Goal: Find specific page/section: Find specific page/section

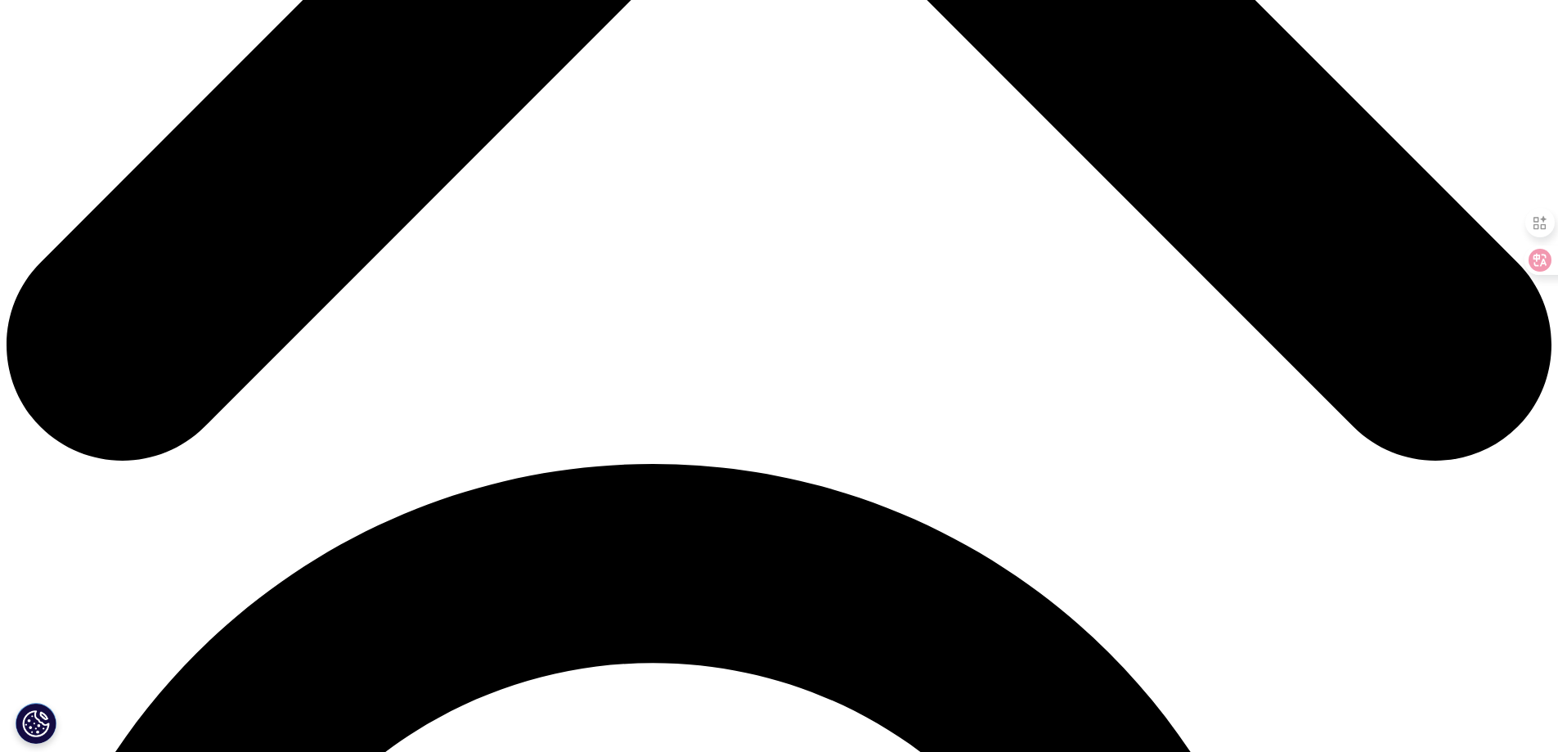
scroll to position [1107, 0]
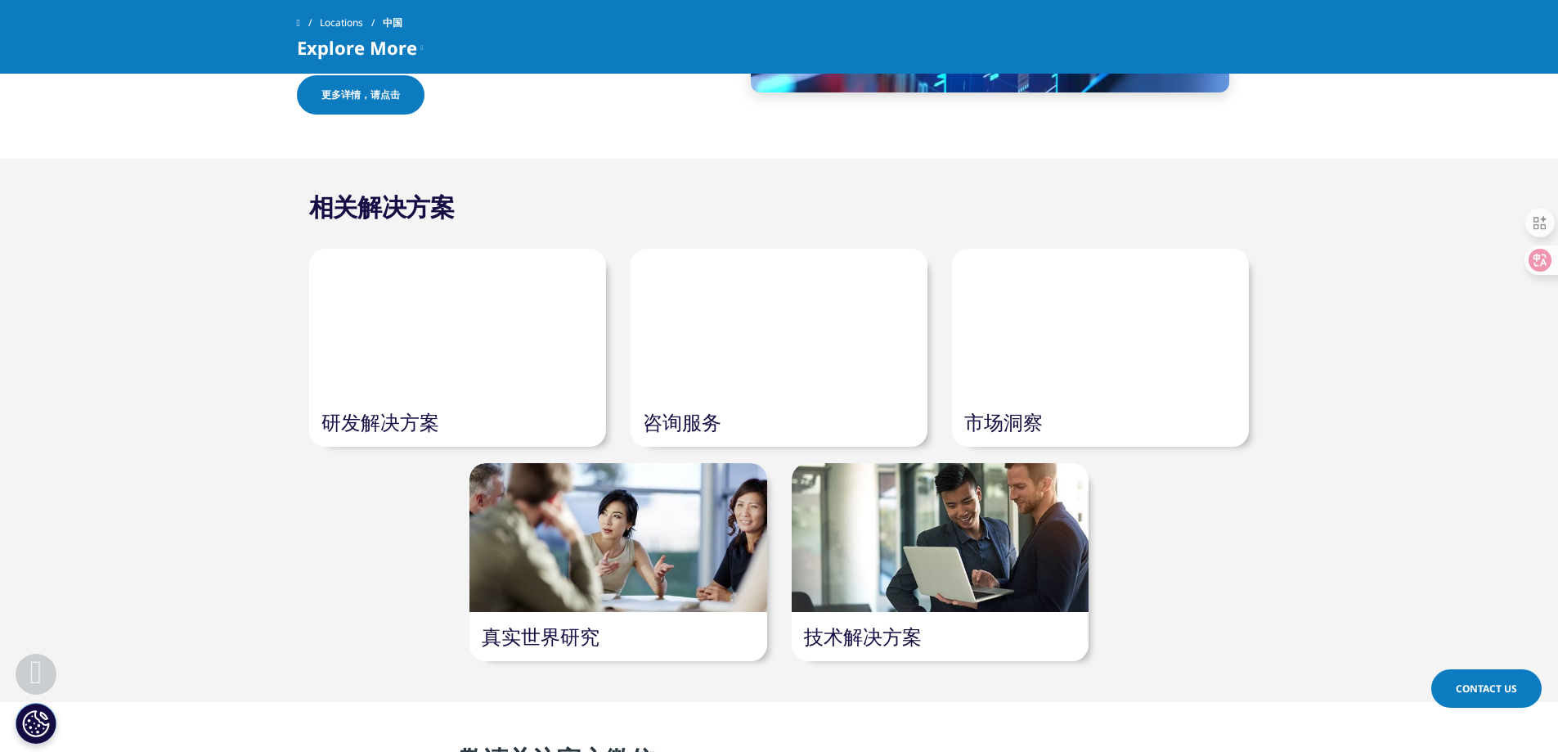
click at [772, 398] on div at bounding box center [779, 323] width 297 height 149
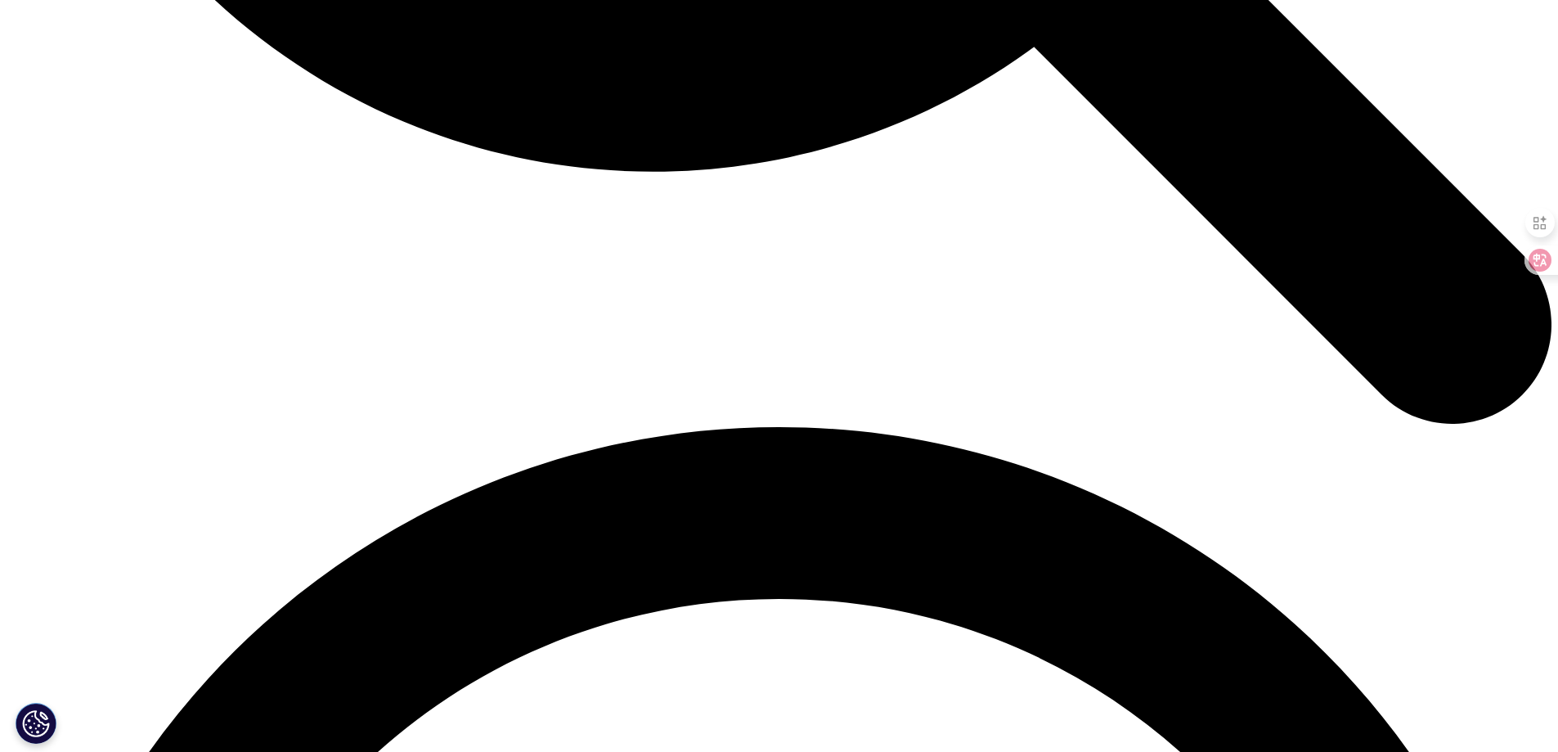
scroll to position [2709, 0]
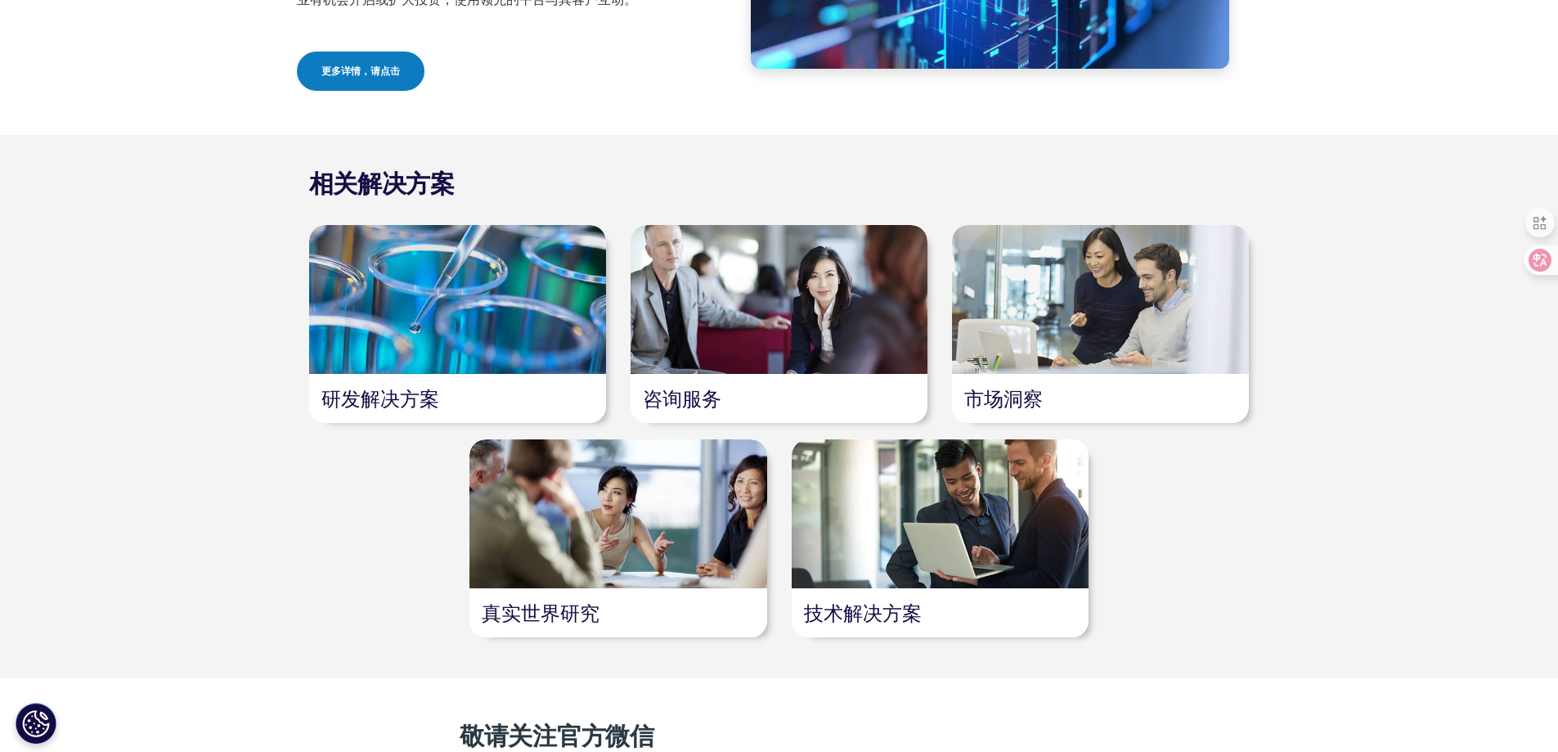
click at [627, 531] on div at bounding box center [618, 513] width 297 height 149
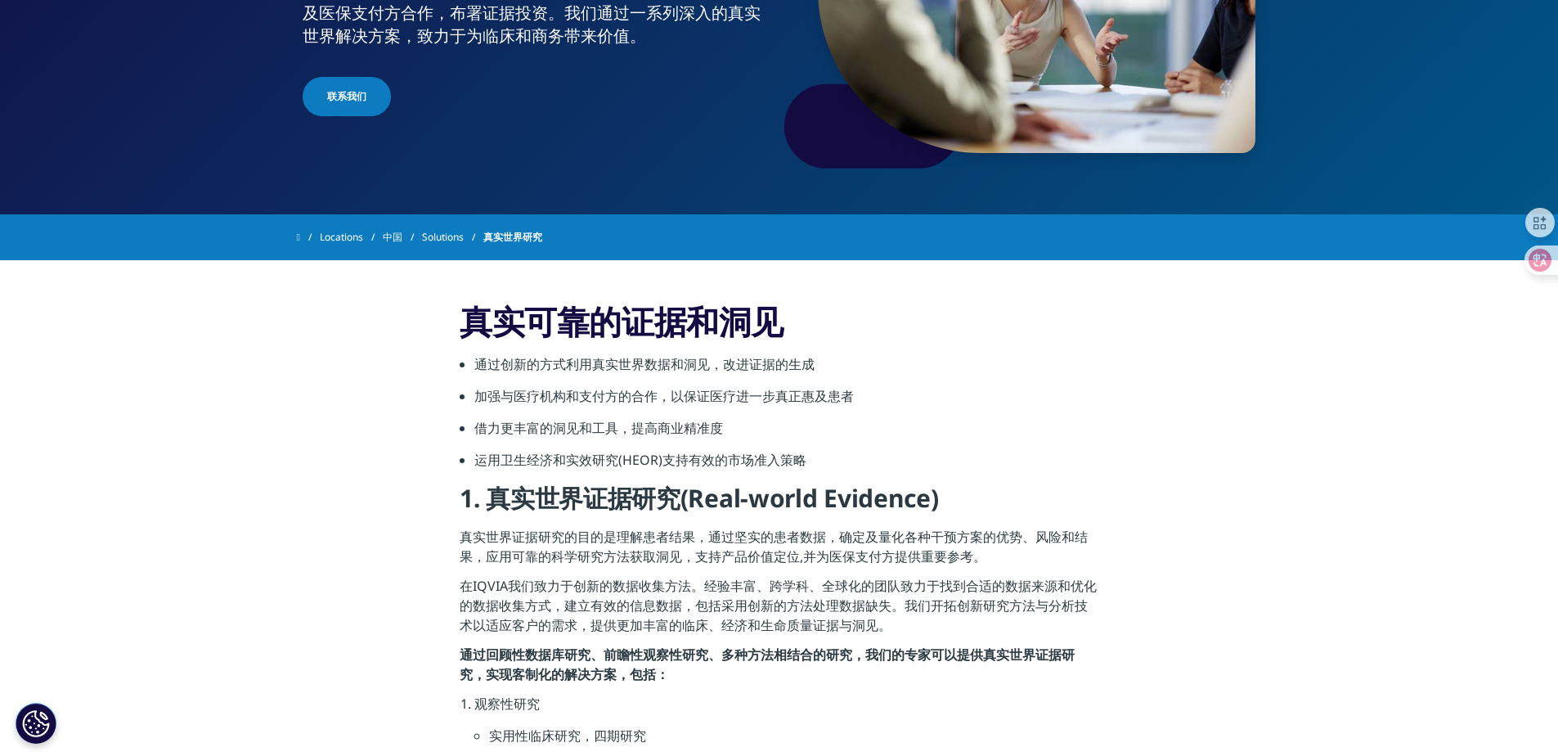
scroll to position [327, 0]
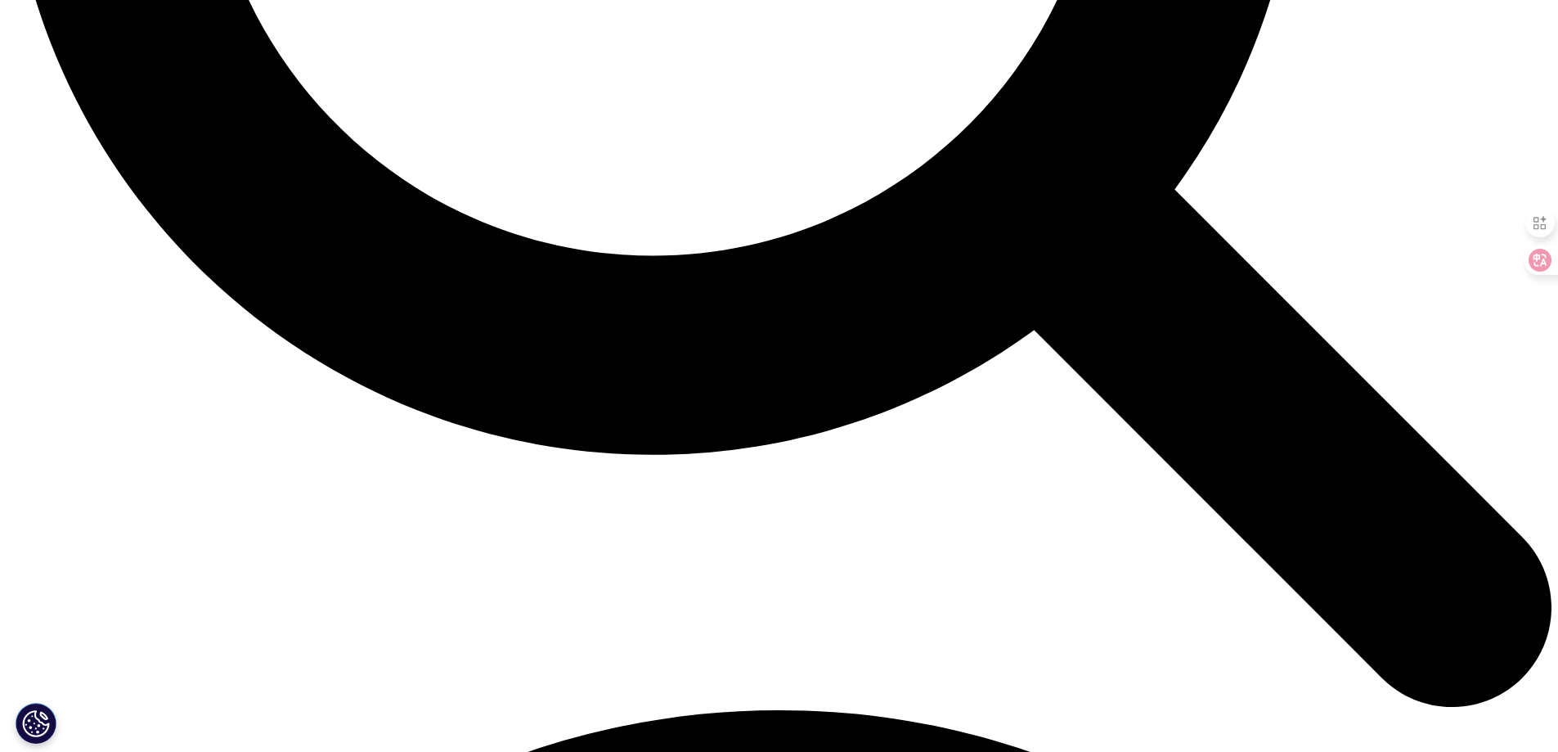
scroll to position [2416, 0]
